Goal: Information Seeking & Learning: Learn about a topic

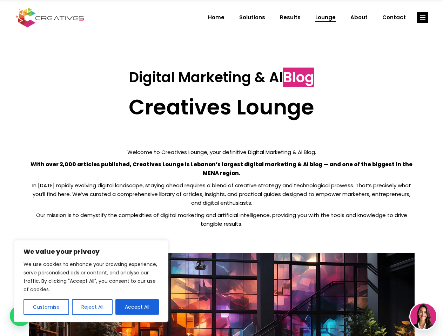
click at [221, 168] on p "With over 2,000 articles published, Creatives Lounge is Lebanon’s largest digit…" at bounding box center [221, 169] width 385 height 18
click at [46, 307] on button "Customise" at bounding box center [46, 307] width 46 height 15
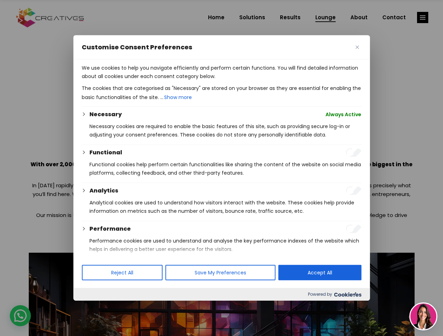
click at [92, 307] on div at bounding box center [221, 168] width 443 height 336
click at [137, 81] on p "We use cookies to help you navigate efficiently and perform certain functions. …" at bounding box center [221, 72] width 279 height 17
click at [422, 18] on div at bounding box center [221, 168] width 443 height 336
click at [423, 317] on img at bounding box center [423, 317] width 26 height 26
